Goal: Task Accomplishment & Management: Use online tool/utility

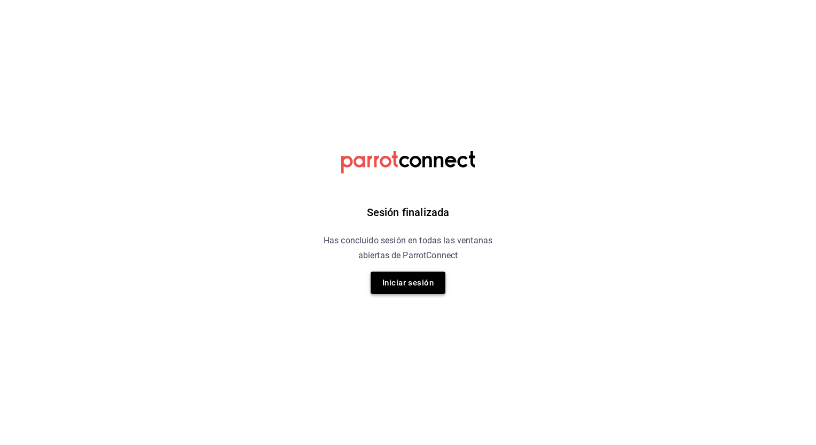
click at [401, 290] on button "Iniciar sesión" at bounding box center [408, 283] width 75 height 22
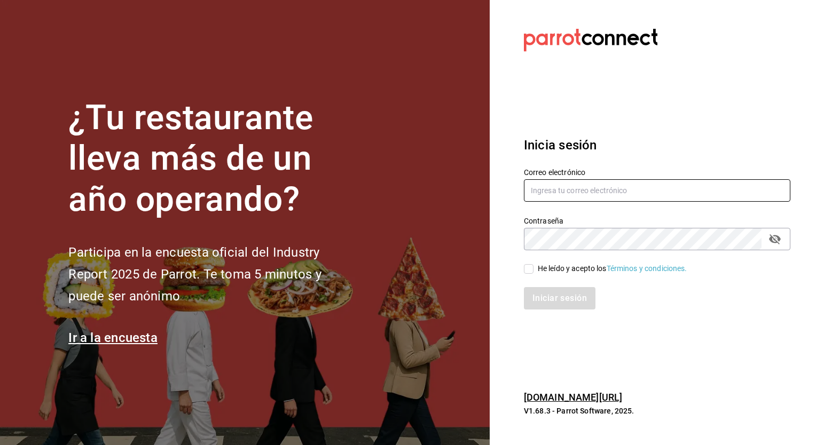
type input "[PERSON_NAME][EMAIL_ADDRESS][PERSON_NAME][DOMAIN_NAME]"
click at [530, 272] on input "He leído y acepto los Términos y condiciones." at bounding box center [529, 269] width 10 height 10
checkbox input "true"
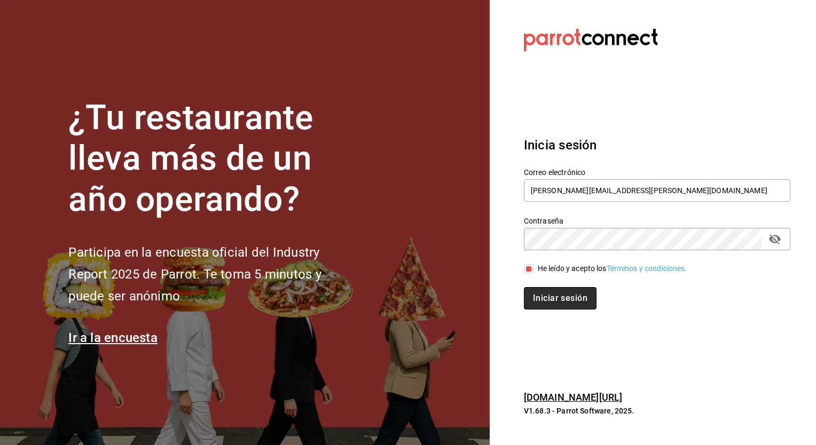
click at [547, 303] on button "Iniciar sesión" at bounding box center [560, 298] width 73 height 22
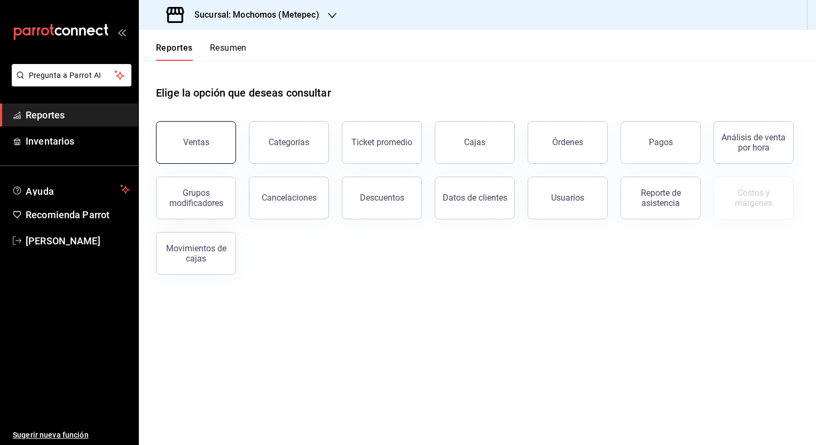
click at [198, 143] on div "Ventas" at bounding box center [196, 142] width 26 height 10
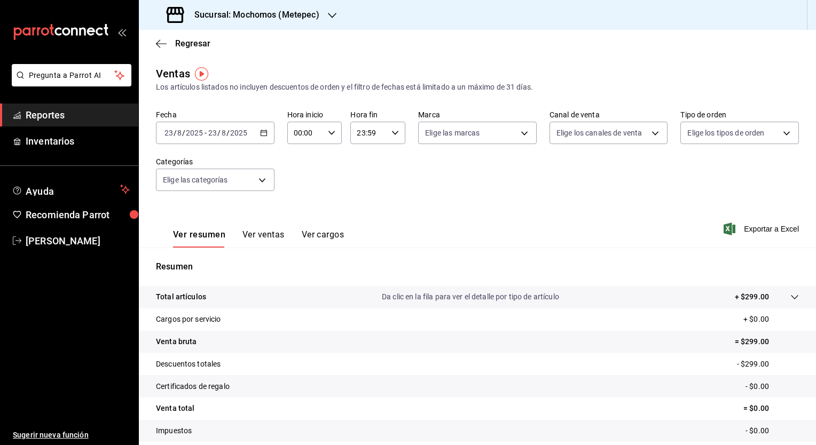
click at [261, 135] on icon "button" at bounding box center [263, 132] width 7 height 7
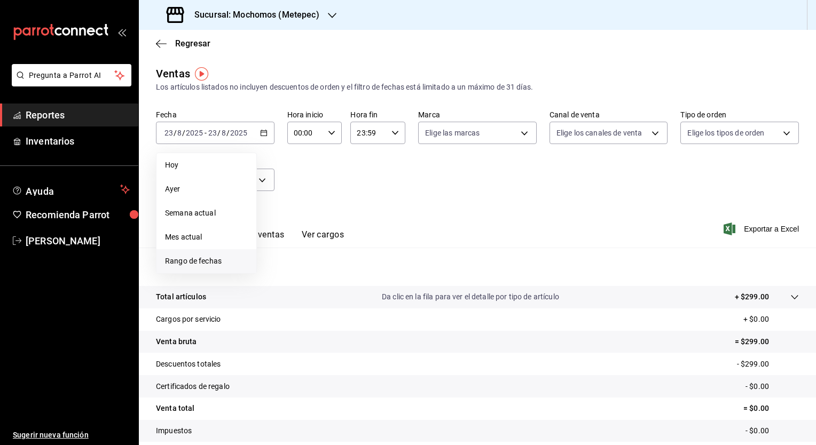
click at [213, 260] on span "Rango de fechas" at bounding box center [206, 261] width 83 height 11
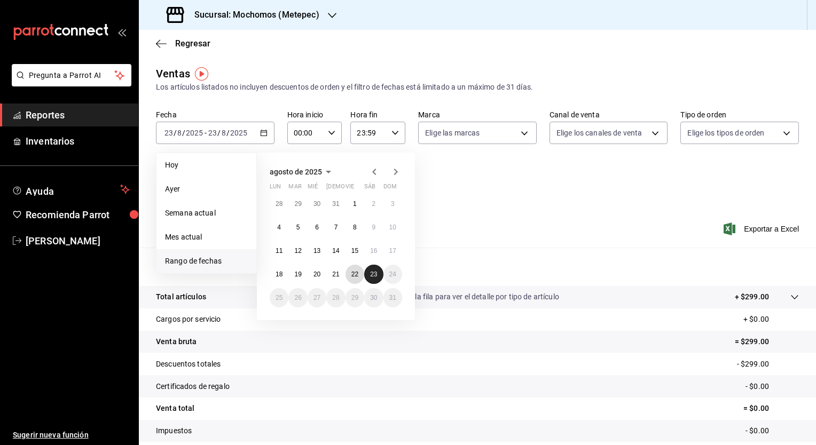
drag, startPoint x: 355, startPoint y: 275, endPoint x: 372, endPoint y: 275, distance: 17.6
click at [372, 275] on div "28 29 30 31 1 2 3 4 5 6 7 8 9 10 11 12 13 14 15 16 17 18 19 20 21 22 23 24 25 2…" at bounding box center [336, 250] width 132 height 113
click at [372, 275] on abbr "23" at bounding box center [373, 274] width 7 height 7
drag, startPoint x: 359, startPoint y: 277, endPoint x: 376, endPoint y: 276, distance: 17.1
click at [376, 276] on div "28 29 30 31 1 2 3 4 5 6 7 8 9 10 11 12 13 14 15 16 17 18 19 20 21 22 23 24 25 2…" at bounding box center [336, 250] width 132 height 113
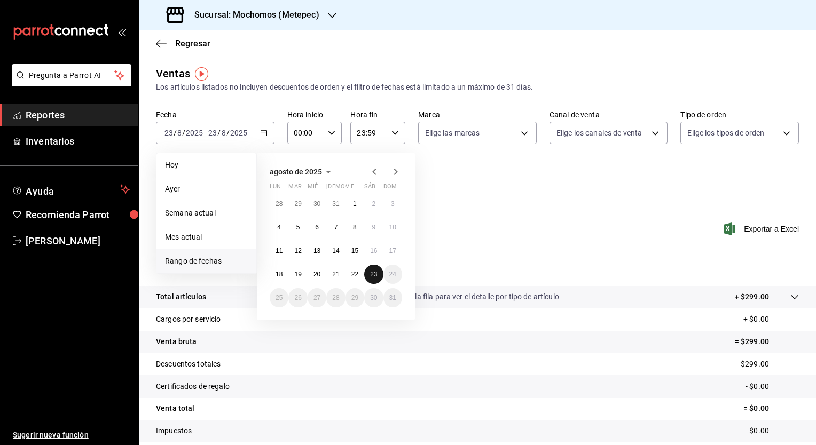
click at [376, 276] on abbr "23" at bounding box center [373, 274] width 7 height 7
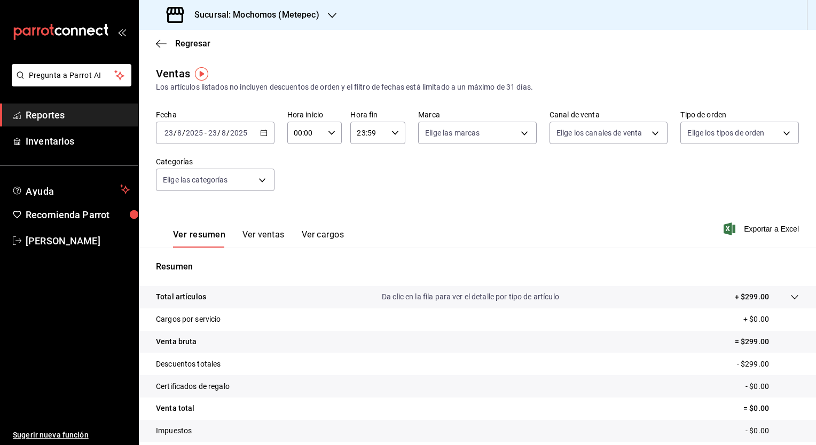
click at [242, 135] on input "2025" at bounding box center [239, 133] width 18 height 9
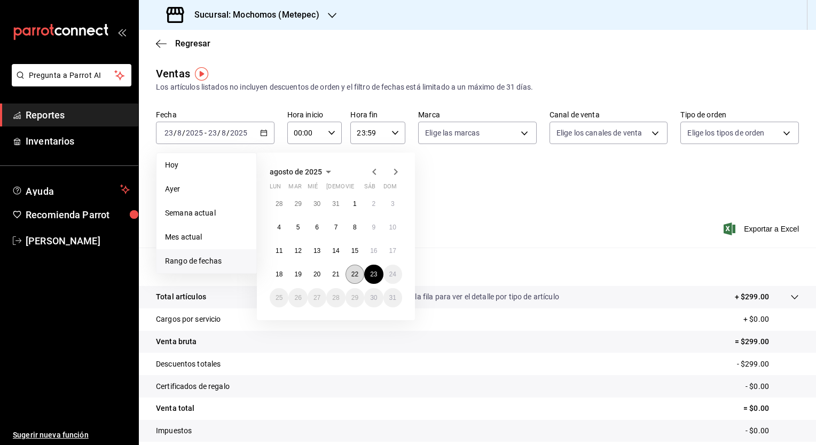
click at [350, 270] on button "22" at bounding box center [355, 274] width 19 height 19
click at [374, 277] on abbr "23" at bounding box center [373, 274] width 7 height 7
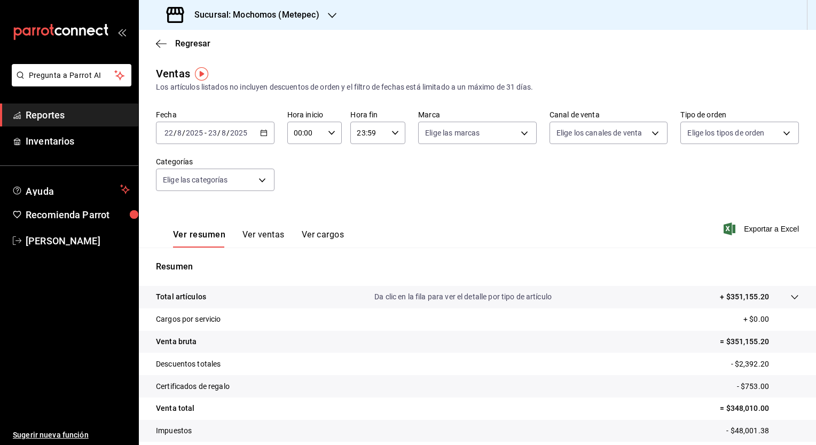
click at [328, 18] on icon "button" at bounding box center [332, 15] width 9 height 9
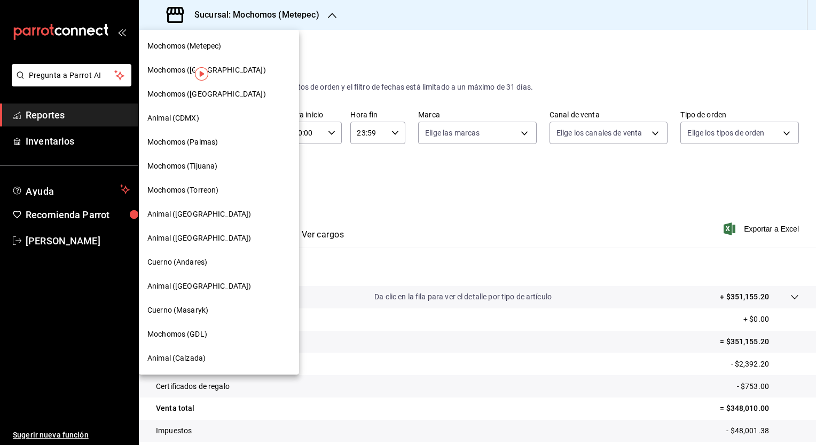
click at [209, 168] on span "Mochomos (Tijuana)" at bounding box center [182, 166] width 70 height 11
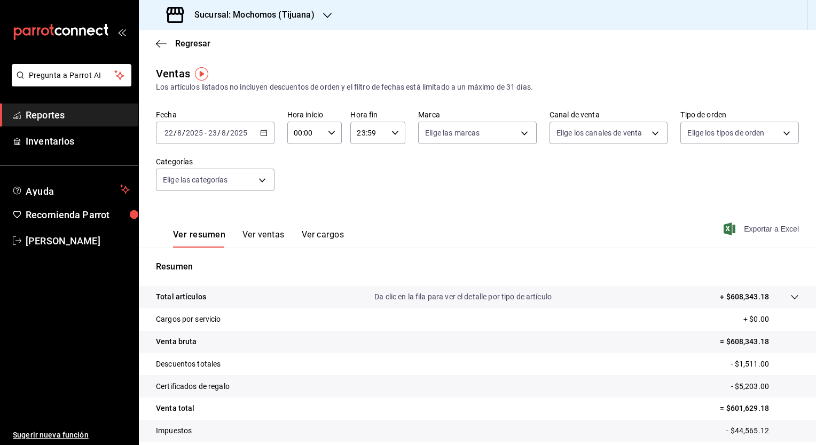
click at [784, 230] on span "Exportar a Excel" at bounding box center [762, 229] width 73 height 13
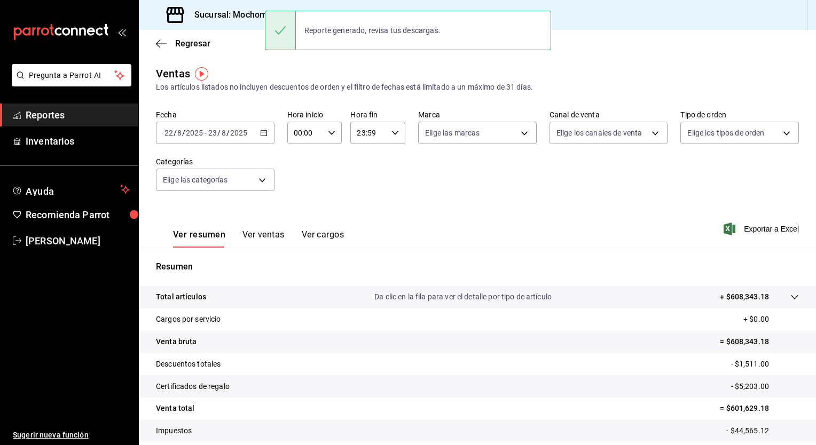
click at [403, 209] on div "Ver resumen Ver ventas Ver cargos Exportar a Excel" at bounding box center [477, 226] width 677 height 44
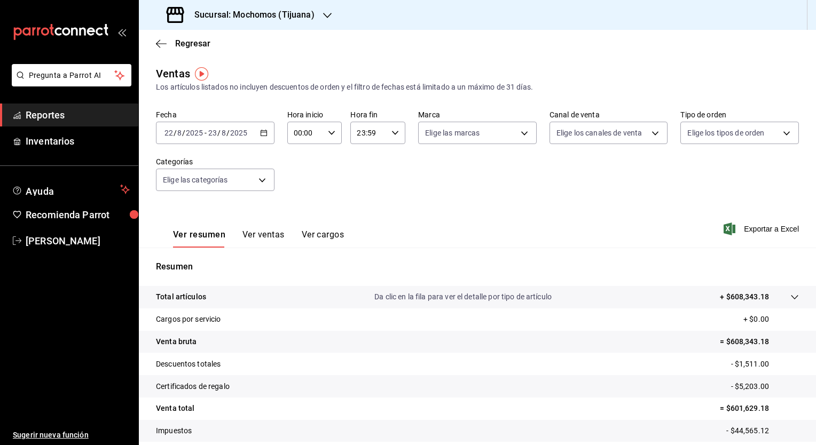
click at [328, 135] on icon "button" at bounding box center [331, 132] width 7 height 7
click at [335, 225] on div "03" at bounding box center [326, 237] width 27 height 26
click at [314, 142] on div at bounding box center [408, 222] width 816 height 445
click at [303, 138] on input "00:00" at bounding box center [305, 132] width 37 height 21
click at [328, 138] on div at bounding box center [408, 222] width 816 height 445
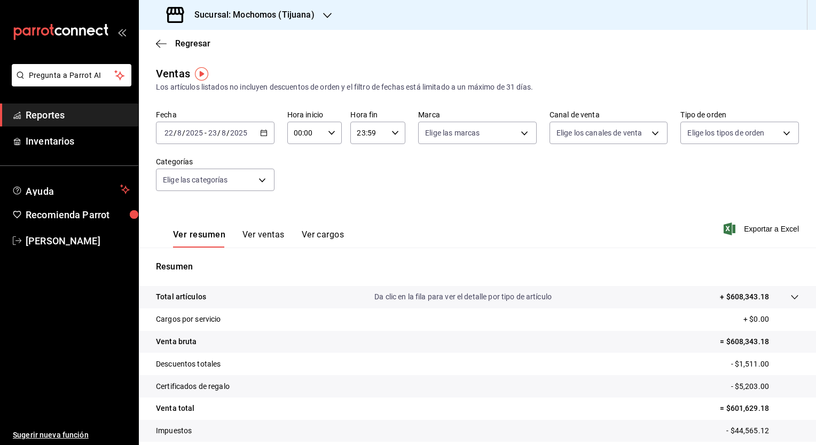
click at [328, 138] on div "00:00 Hora inicio" at bounding box center [314, 133] width 55 height 22
click at [299, 128] on div at bounding box center [408, 222] width 816 height 445
click at [299, 128] on input "00:00" at bounding box center [305, 132] width 37 height 21
click at [299, 128] on div at bounding box center [408, 222] width 816 height 445
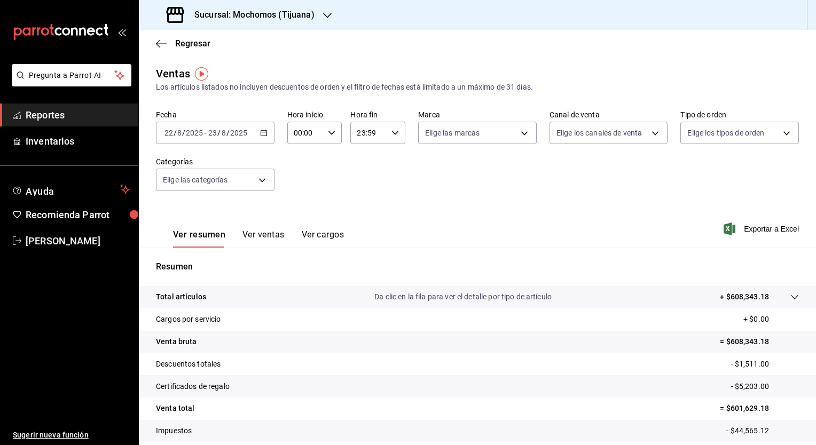
click at [314, 134] on input "00:00" at bounding box center [305, 132] width 37 height 21
drag, startPoint x: 309, startPoint y: 212, endPoint x: 333, endPoint y: 213, distance: 24.0
click at [333, 213] on div "00 01 02 03 04 05 06 07 08 09 10 11 12 13 14 15 16 17 18 19 20 21 22 23 00 01 0…" at bounding box center [313, 189] width 54 height 85
click at [333, 213] on button "02" at bounding box center [326, 211] width 23 height 21
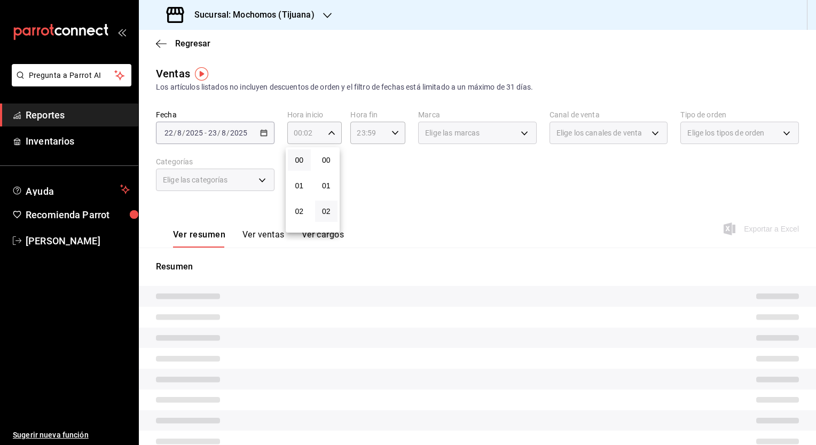
click at [333, 213] on button "02" at bounding box center [326, 211] width 23 height 21
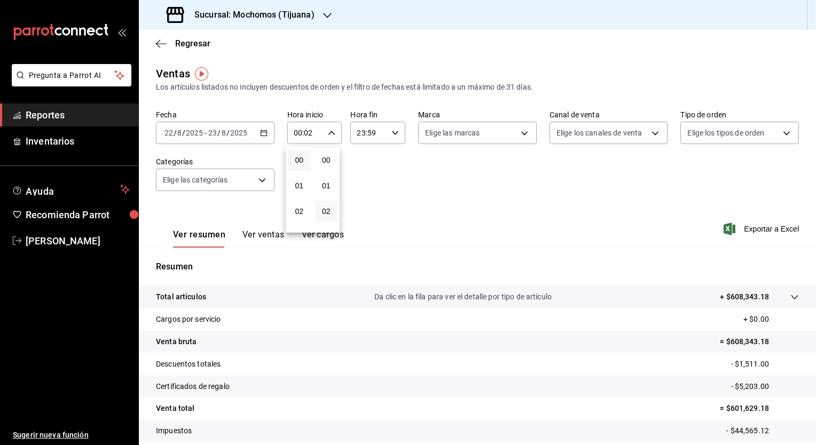
click at [333, 213] on button "02" at bounding box center [326, 211] width 23 height 21
click at [308, 220] on button "02" at bounding box center [299, 211] width 23 height 21
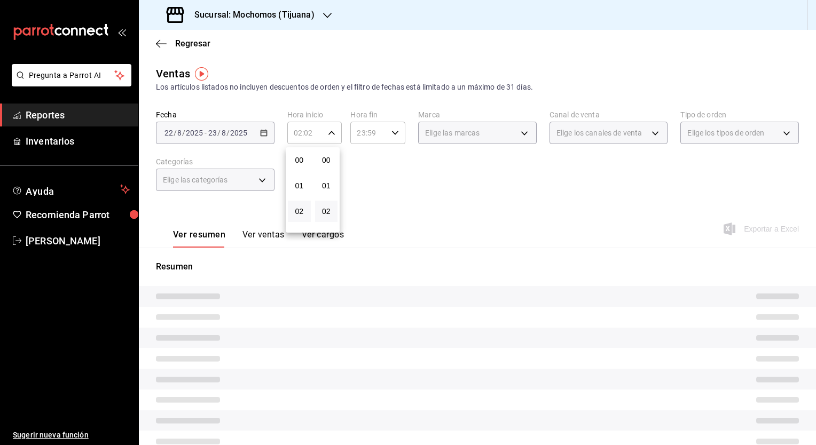
click at [308, 220] on button "02" at bounding box center [299, 211] width 23 height 21
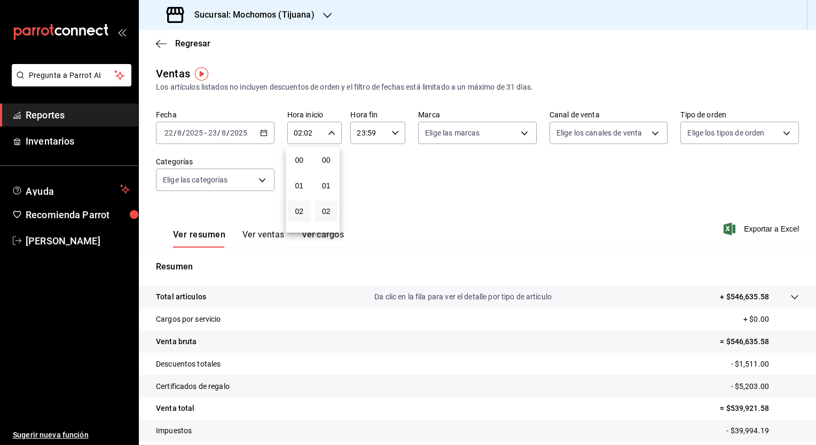
click at [315, 135] on div at bounding box center [408, 222] width 816 height 445
click at [315, 135] on div "00 01 02 03 04 05 06 07 08 09 10 11 12 13 14 15 16 17 18 19 20 21 22 23 00 01 0…" at bounding box center [408, 224] width 816 height 442
click at [310, 133] on input "02:02" at bounding box center [305, 132] width 37 height 21
click at [310, 133] on div at bounding box center [408, 222] width 816 height 445
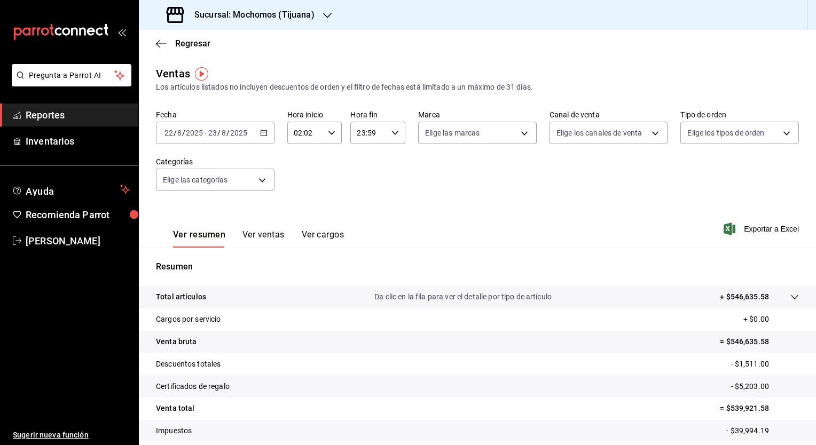
click at [310, 133] on input "02:02" at bounding box center [305, 132] width 37 height 21
click at [310, 133] on div at bounding box center [408, 222] width 816 height 445
click at [314, 135] on input "02:02" at bounding box center [305, 132] width 37 height 21
click at [297, 210] on span "04" at bounding box center [299, 211] width 10 height 9
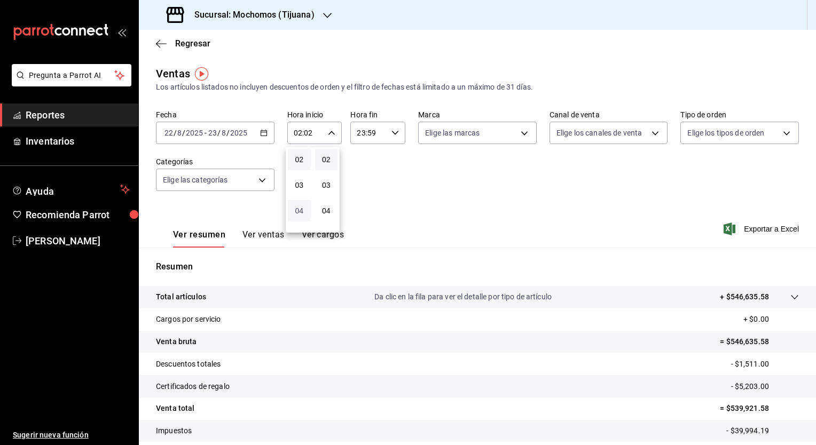
type input "04:02"
click at [396, 183] on div at bounding box center [408, 222] width 816 height 445
click at [744, 231] on span "Exportar a Excel" at bounding box center [762, 229] width 73 height 13
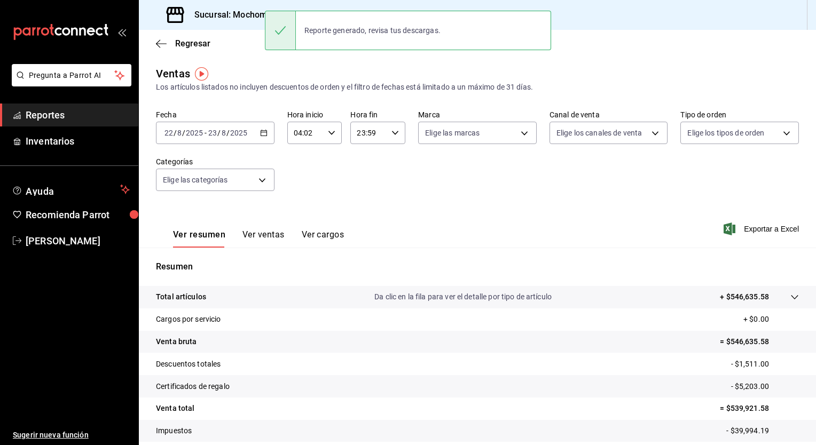
click at [407, 245] on div "Ver resumen Ver ventas Ver cargos Exportar a Excel" at bounding box center [477, 226] width 677 height 44
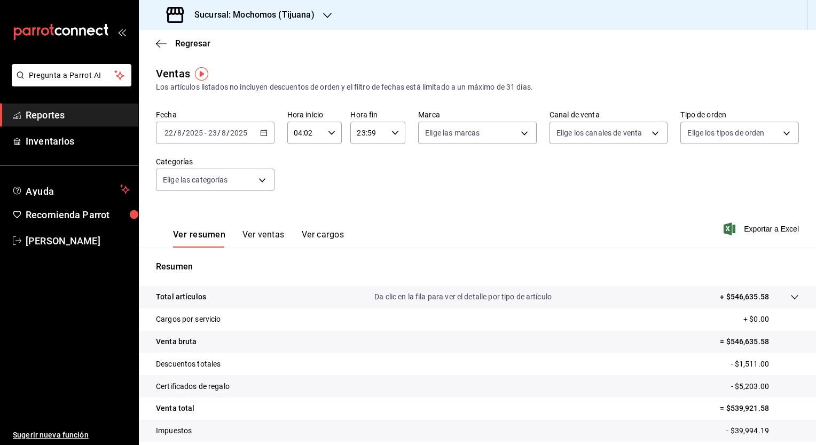
click at [50, 114] on span "Reportes" at bounding box center [78, 115] width 104 height 14
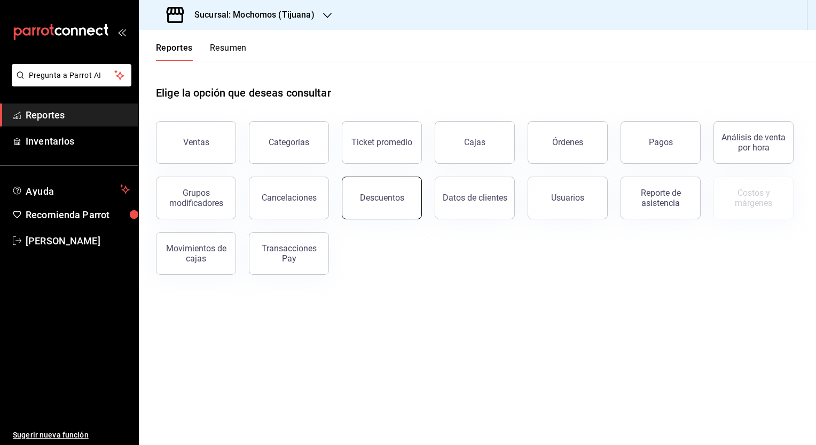
click at [404, 197] on button "Descuentos" at bounding box center [382, 198] width 80 height 43
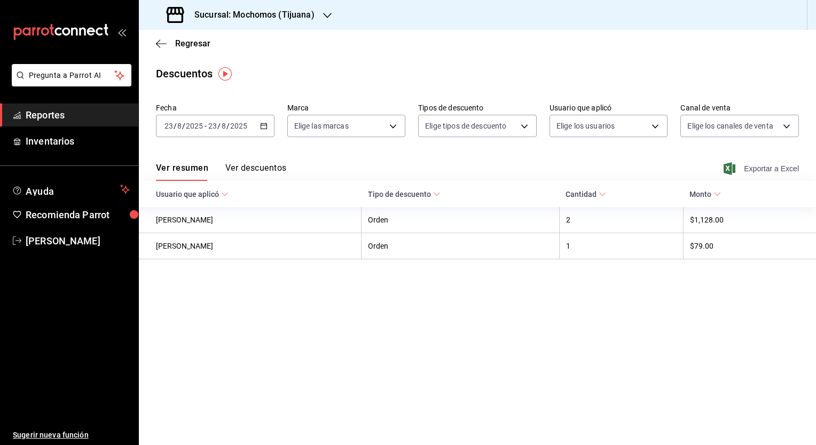
click at [747, 174] on span "Exportar a Excel" at bounding box center [762, 168] width 73 height 13
click at [413, 354] on main "Regresar Descuentos Fecha 2025-08-23 23 / 8 / 2025 - 2025-08-23 23 / 8 / 2025 M…" at bounding box center [477, 238] width 677 height 416
click at [266, 128] on icon "button" at bounding box center [263, 125] width 7 height 7
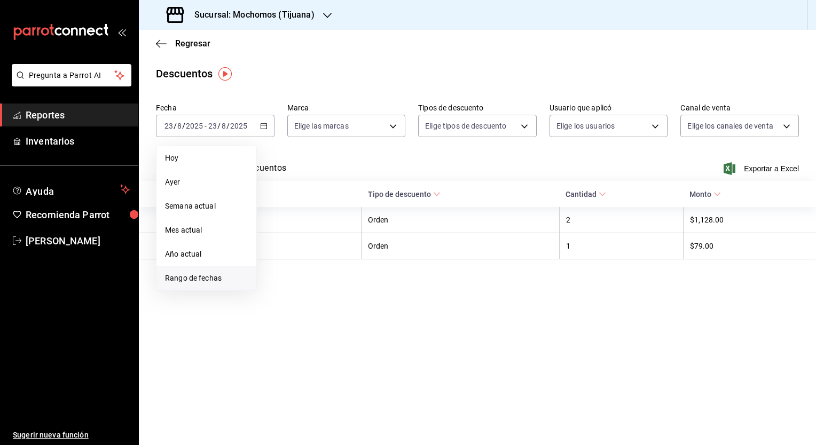
click at [220, 279] on span "Rango de fechas" at bounding box center [206, 278] width 83 height 11
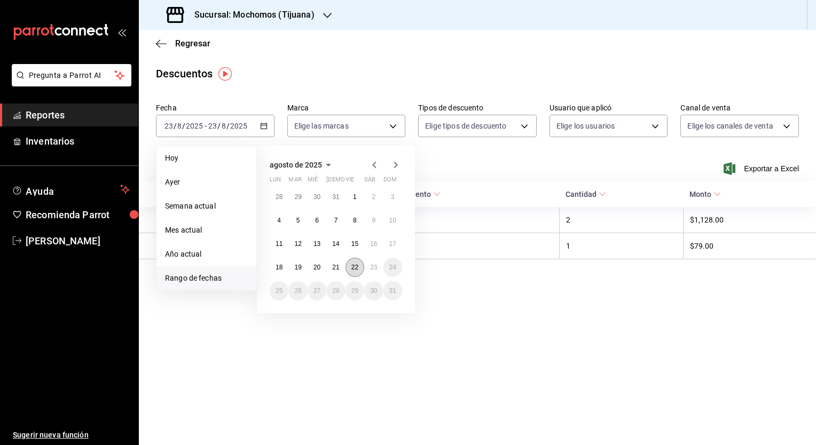
click at [351, 268] on abbr "22" at bounding box center [354, 267] width 7 height 7
drag, startPoint x: 351, startPoint y: 268, endPoint x: 370, endPoint y: 270, distance: 19.3
click at [370, 270] on div "28 29 30 31 1 2 3 4 5 6 7 8 9 10 11 12 13 14 15 16 17 18 19 20 21 22 23 24 25 2…" at bounding box center [336, 243] width 132 height 113
click at [370, 270] on abbr "23" at bounding box center [373, 267] width 7 height 7
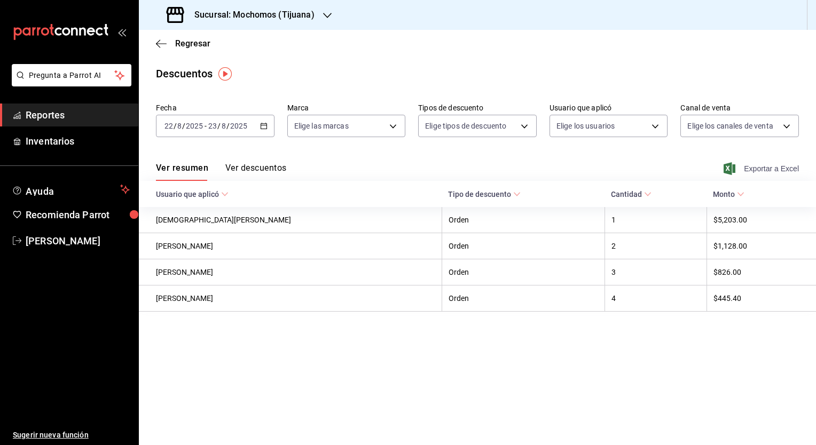
click at [762, 168] on span "Exportar a Excel" at bounding box center [762, 168] width 73 height 13
click at [61, 114] on span "Reportes" at bounding box center [78, 115] width 104 height 14
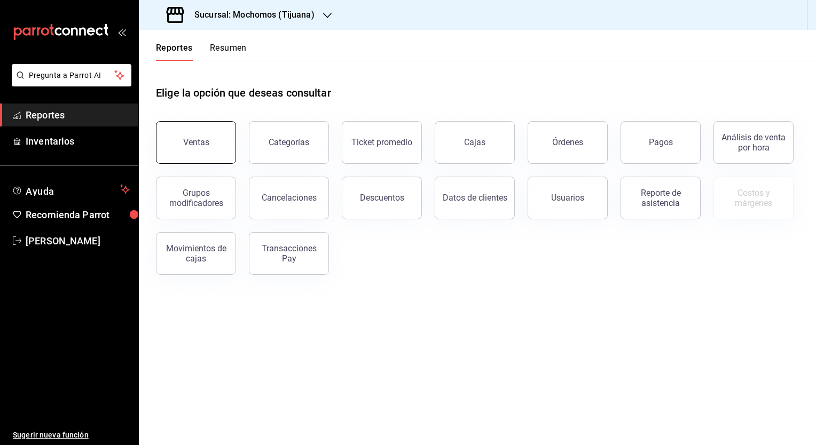
click at [199, 151] on button "Ventas" at bounding box center [196, 142] width 80 height 43
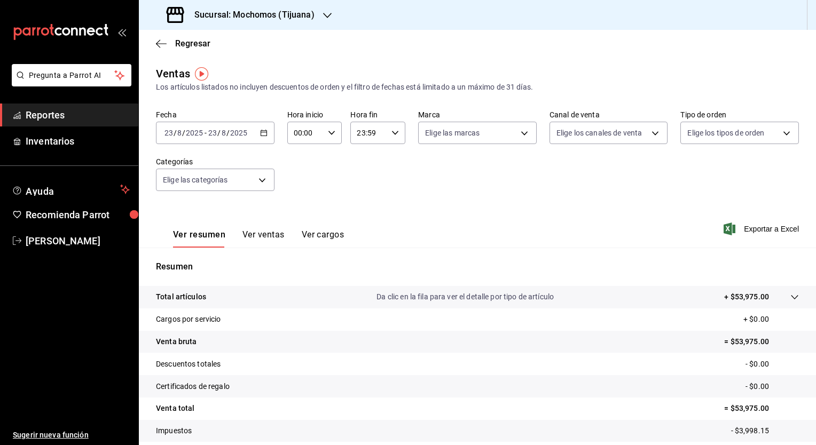
click at [264, 136] on icon "button" at bounding box center [263, 132] width 7 height 7
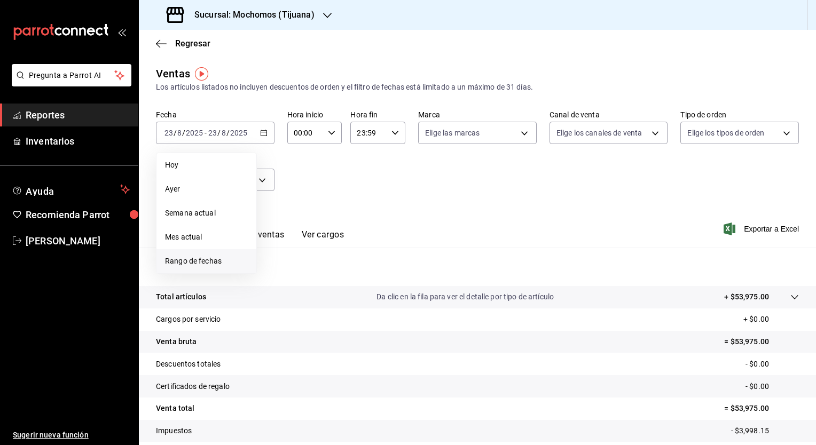
click at [214, 260] on span "Rango de fechas" at bounding box center [206, 261] width 83 height 11
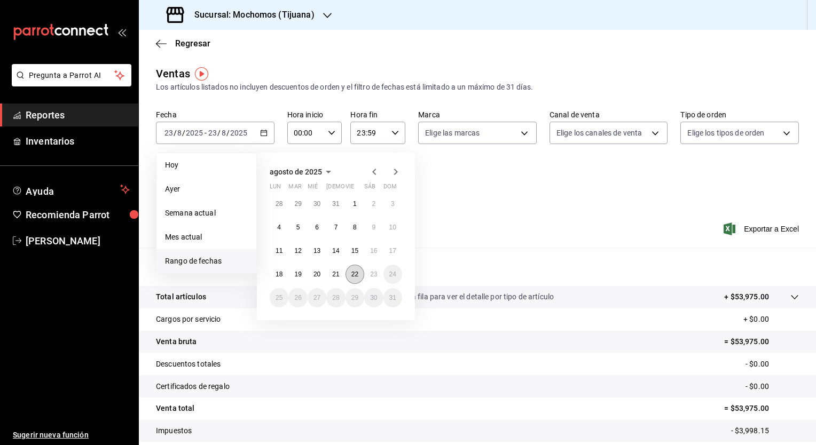
click at [348, 275] on button "22" at bounding box center [355, 274] width 19 height 19
drag, startPoint x: 348, startPoint y: 275, endPoint x: 368, endPoint y: 272, distance: 20.5
click at [368, 272] on div "28 29 30 31 1 2 3 4 5 6 7 8 9 10 11 12 13 14 15 16 17 18 19 20 21 22 23 24 25 2…" at bounding box center [336, 250] width 132 height 113
click at [368, 272] on button "23" at bounding box center [373, 274] width 19 height 19
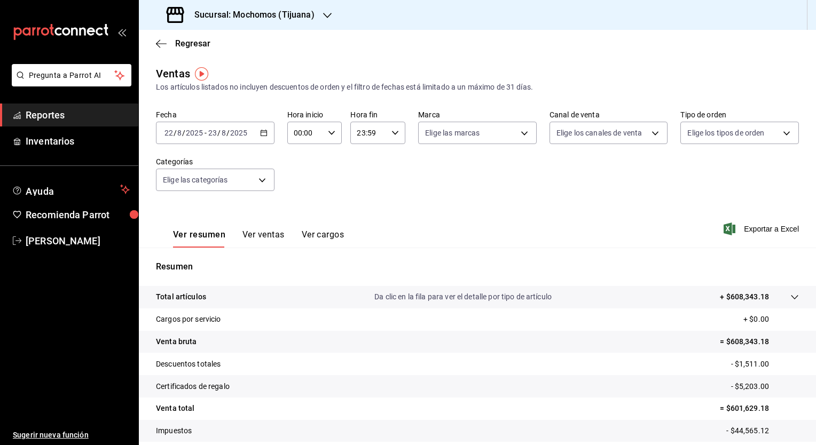
click at [328, 134] on icon "button" at bounding box center [331, 132] width 7 height 7
drag, startPoint x: 336, startPoint y: 217, endPoint x: 337, endPoint y: 226, distance: 9.1
click at [337, 226] on div "00 01 02 03 04 05 06 07 08 09 10 11 12 13 14 15 16 17 18 19 20 21 22 23 24 25 2…" at bounding box center [326, 189] width 27 height 85
click at [337, 226] on div "03" at bounding box center [326, 237] width 27 height 26
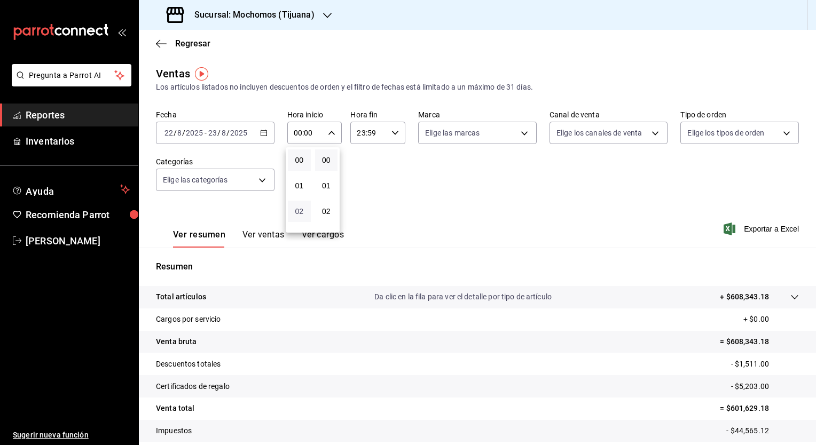
click at [295, 213] on span "02" at bounding box center [299, 211] width 10 height 9
type input "02:00"
click at [293, 204] on button "05" at bounding box center [299, 202] width 23 height 21
type input "05:00"
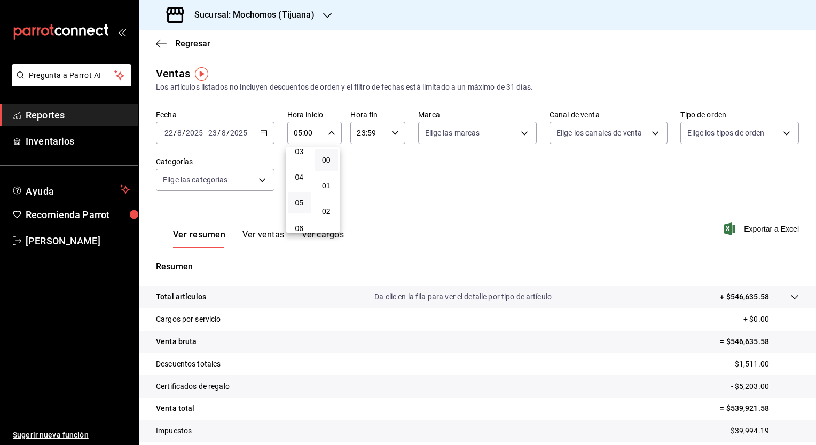
click at [385, 137] on div at bounding box center [408, 222] width 816 height 445
click at [389, 137] on div "23:59 Hora fin" at bounding box center [377, 133] width 55 height 22
click at [365, 220] on span "23" at bounding box center [362, 220] width 10 height 9
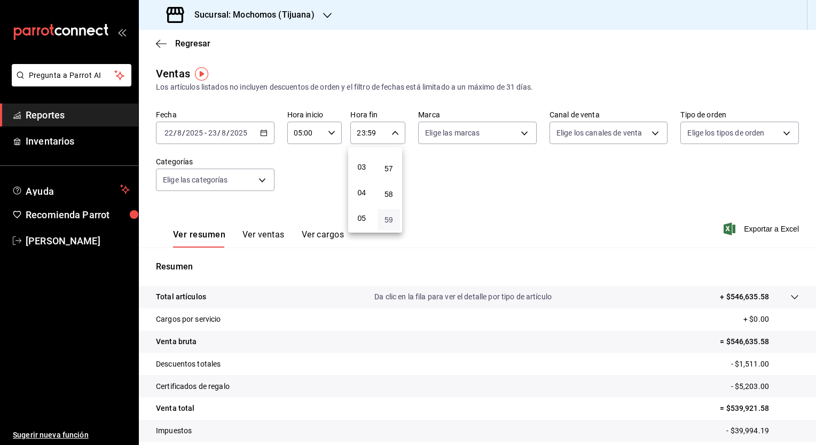
click at [391, 219] on span "59" at bounding box center [389, 220] width 10 height 9
click at [390, 156] on span "00" at bounding box center [389, 160] width 10 height 9
click at [358, 217] on span "05" at bounding box center [362, 218] width 10 height 9
type input "05:00"
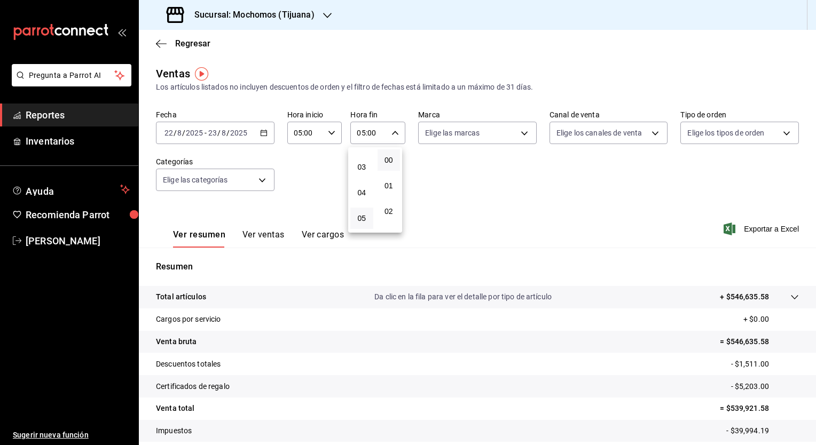
click at [530, 202] on div at bounding box center [408, 222] width 816 height 445
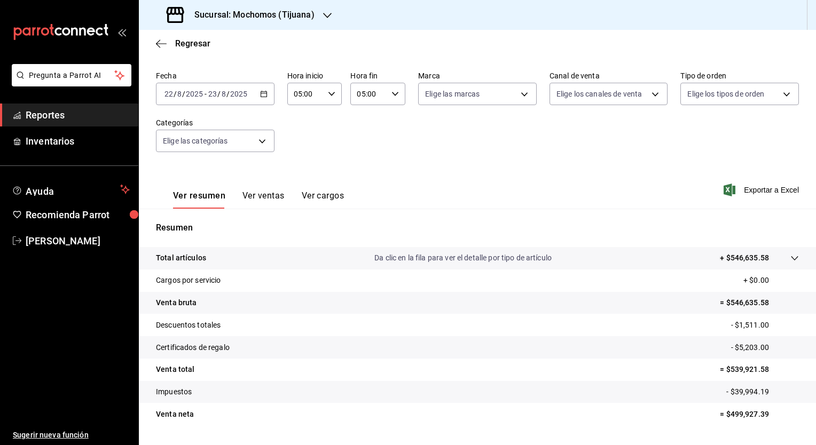
scroll to position [66, 0]
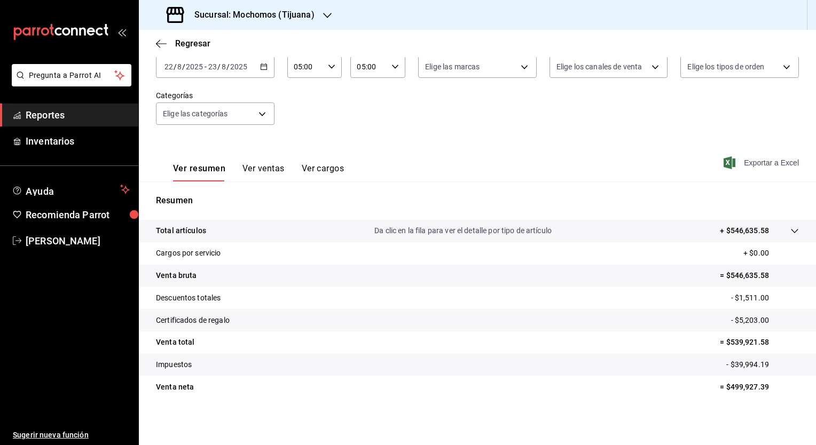
click at [762, 161] on span "Exportar a Excel" at bounding box center [762, 162] width 73 height 13
